Goal: Task Accomplishment & Management: Use online tool/utility

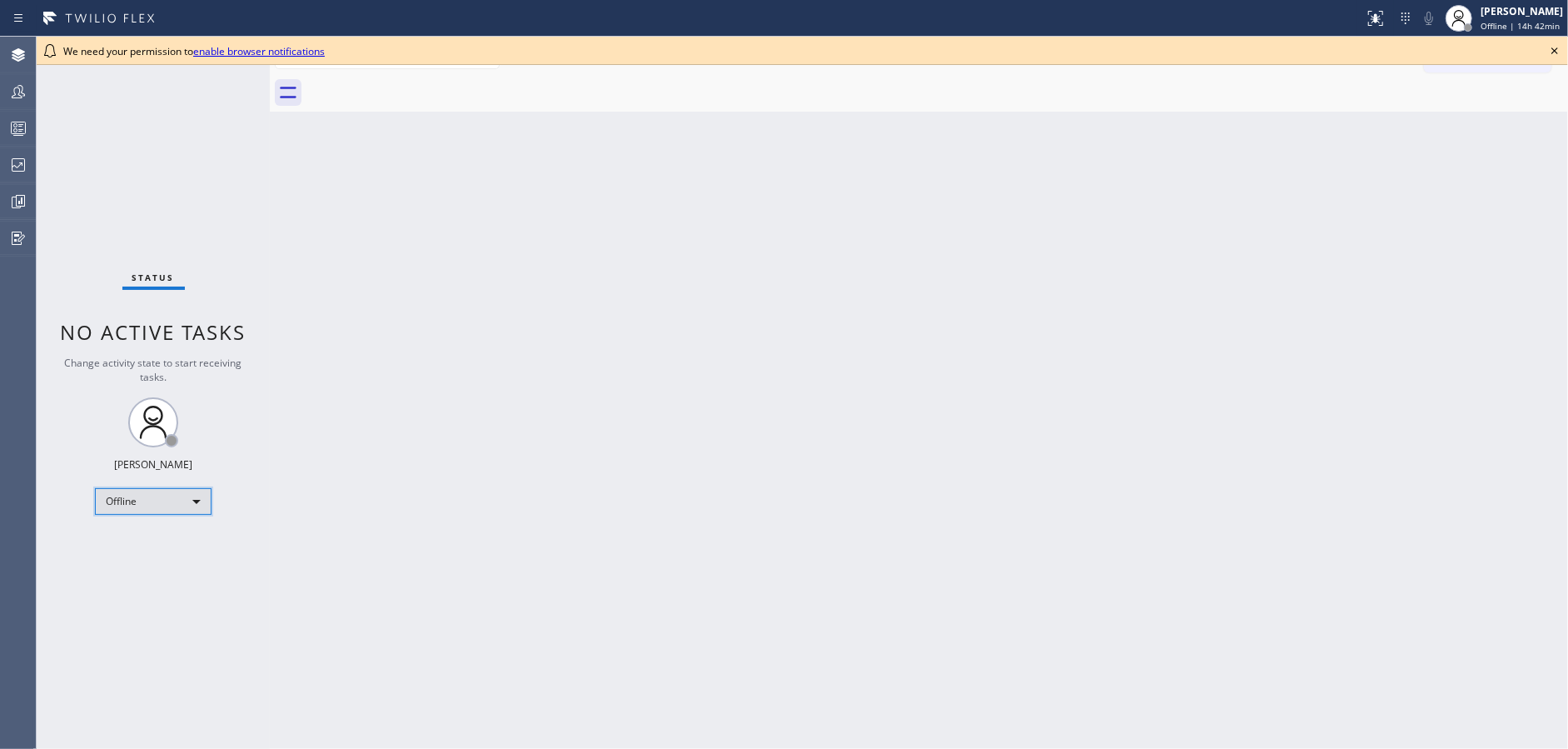
click at [163, 506] on div "Offline" at bounding box center [153, 501] width 116 height 27
click at [165, 539] on li "Available" at bounding box center [152, 544] width 114 height 20
drag, startPoint x: 1550, startPoint y: 42, endPoint x: 1339, endPoint y: 74, distance: 213.4
click at [1550, 42] on icon at bounding box center [1555, 51] width 20 height 20
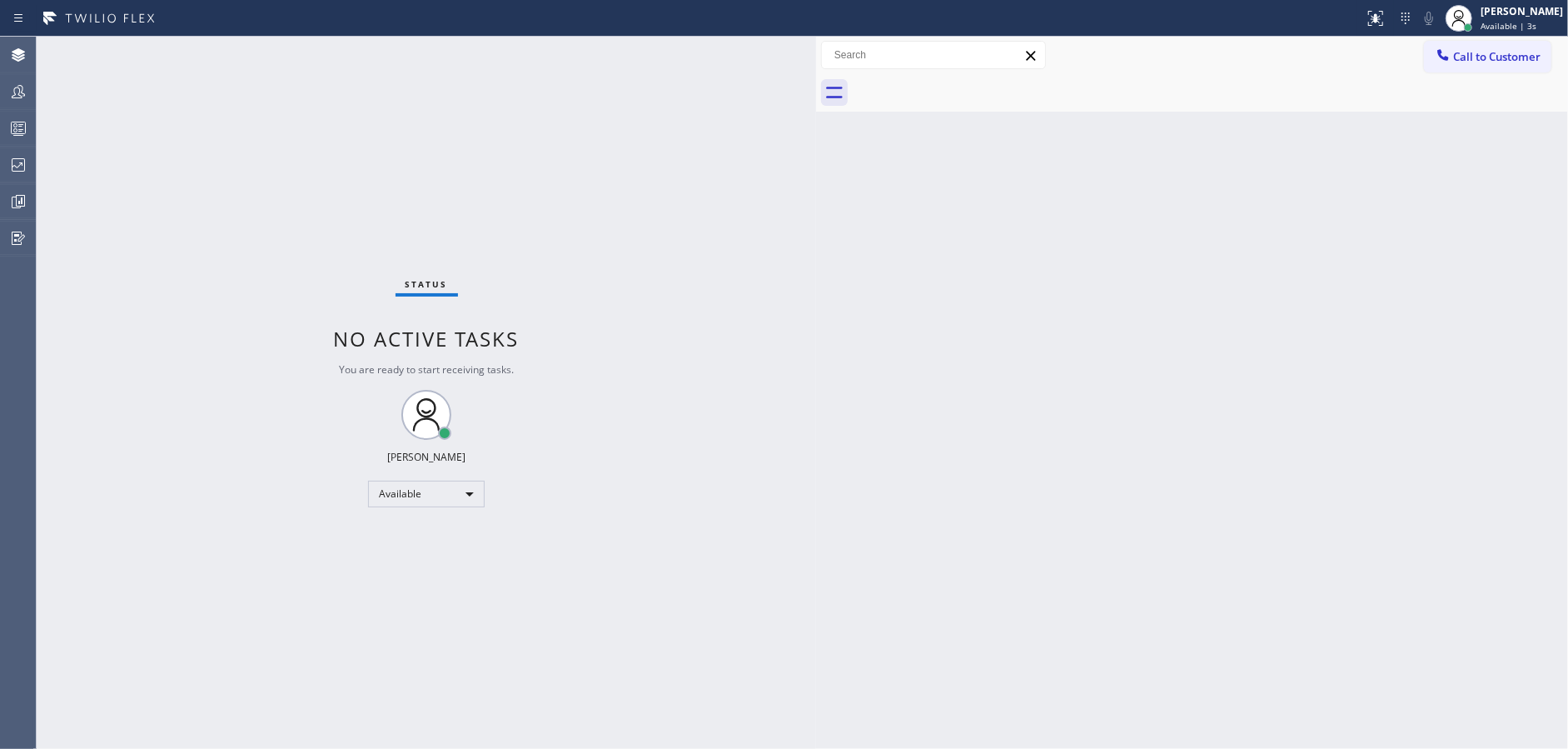
drag, startPoint x: 621, startPoint y: 42, endPoint x: 832, endPoint y: 30, distance: 211.3
click at [832, 30] on div "Status report No issues detected If you experience an issue, please download th…" at bounding box center [784, 374] width 1568 height 749
click at [441, 487] on div "Available" at bounding box center [434, 493] width 116 height 27
click at [439, 559] on li "Unavailable" at bounding box center [432, 558] width 114 height 20
click at [0, 122] on div at bounding box center [18, 128] width 37 height 20
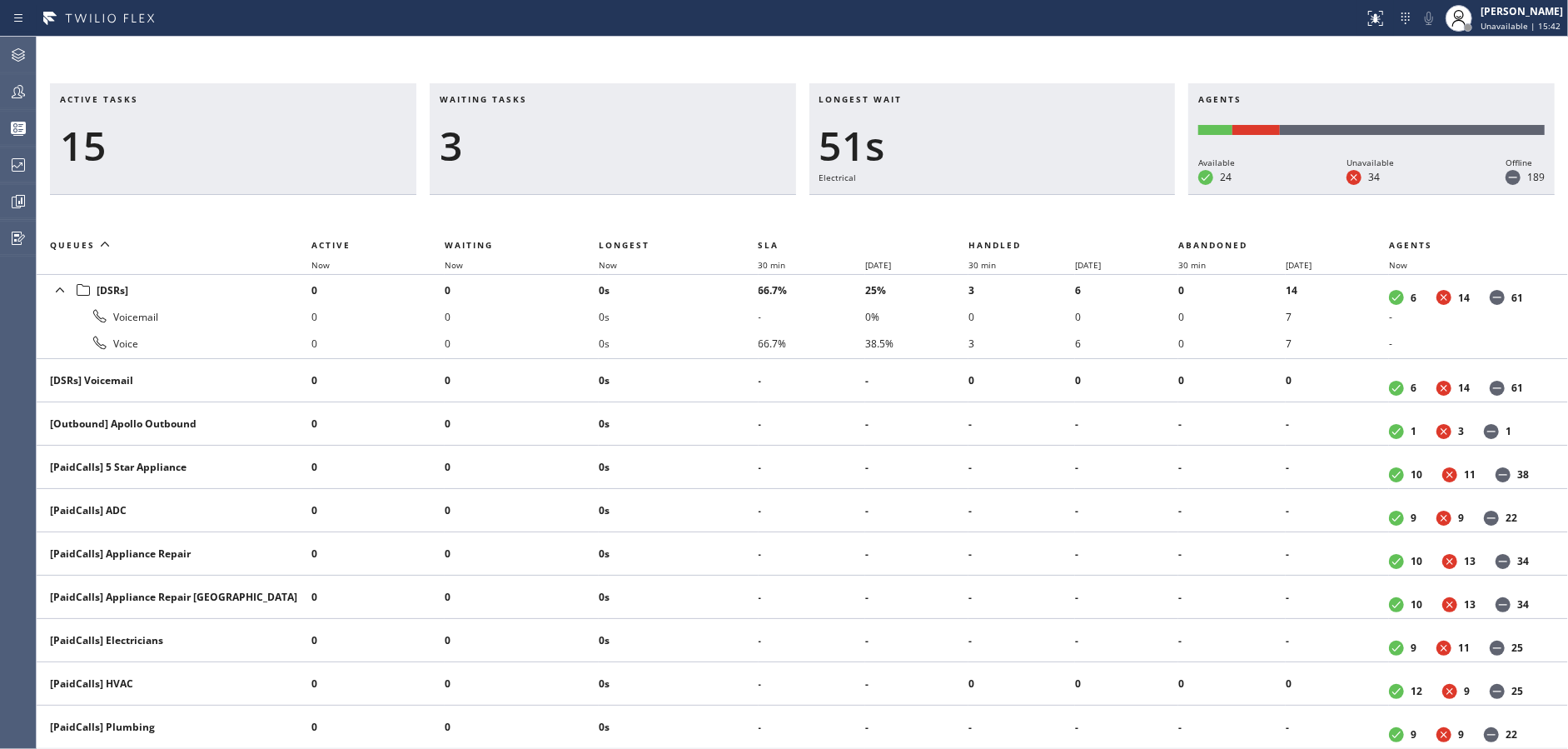
click at [517, 164] on div "3" at bounding box center [612, 146] width 346 height 48
